Goal: Information Seeking & Learning: Learn about a topic

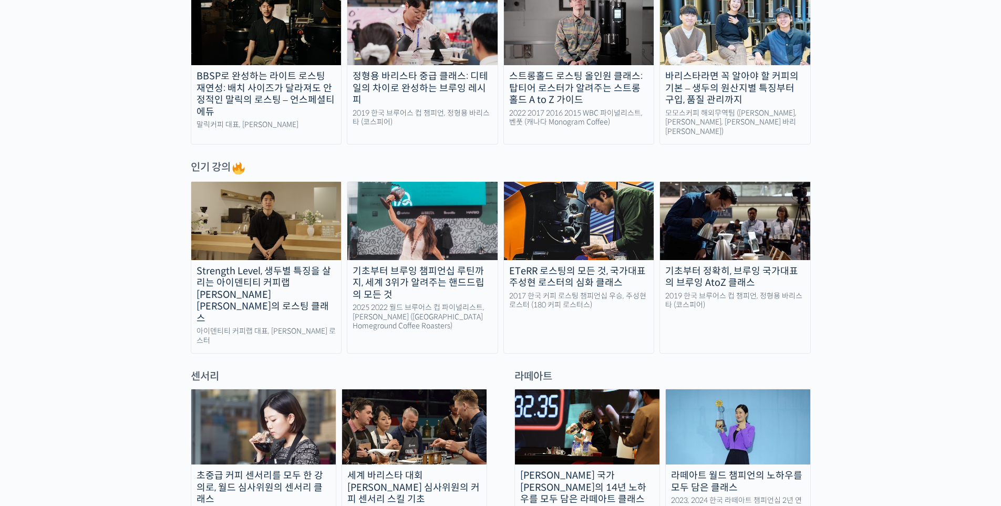
scroll to position [368, 0]
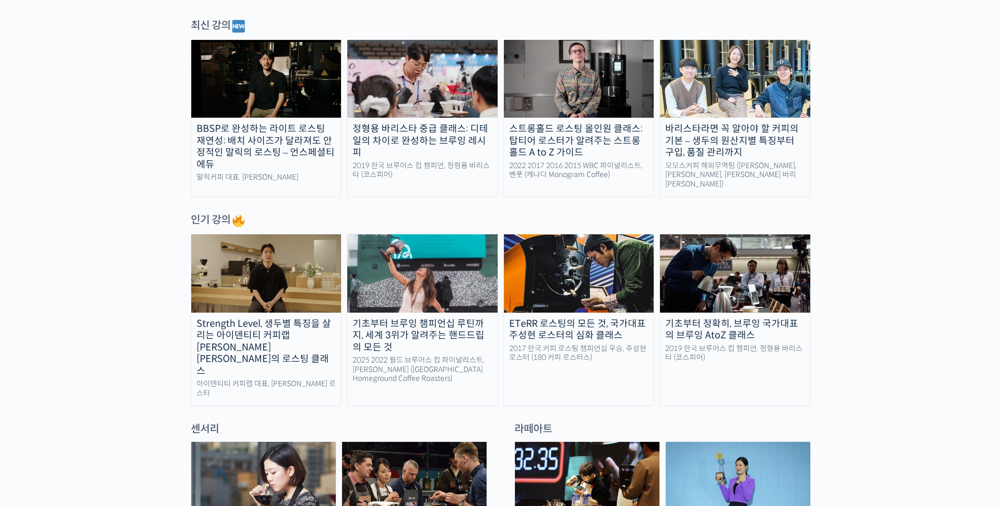
click at [418, 260] on img at bounding box center [422, 273] width 150 height 78
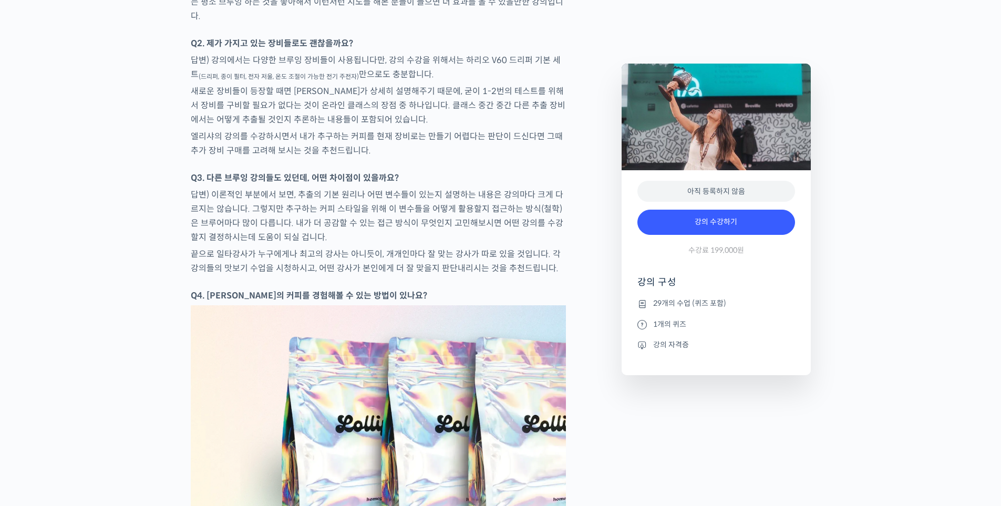
scroll to position [4832, 0]
